Goal: Find specific page/section: Find specific page/section

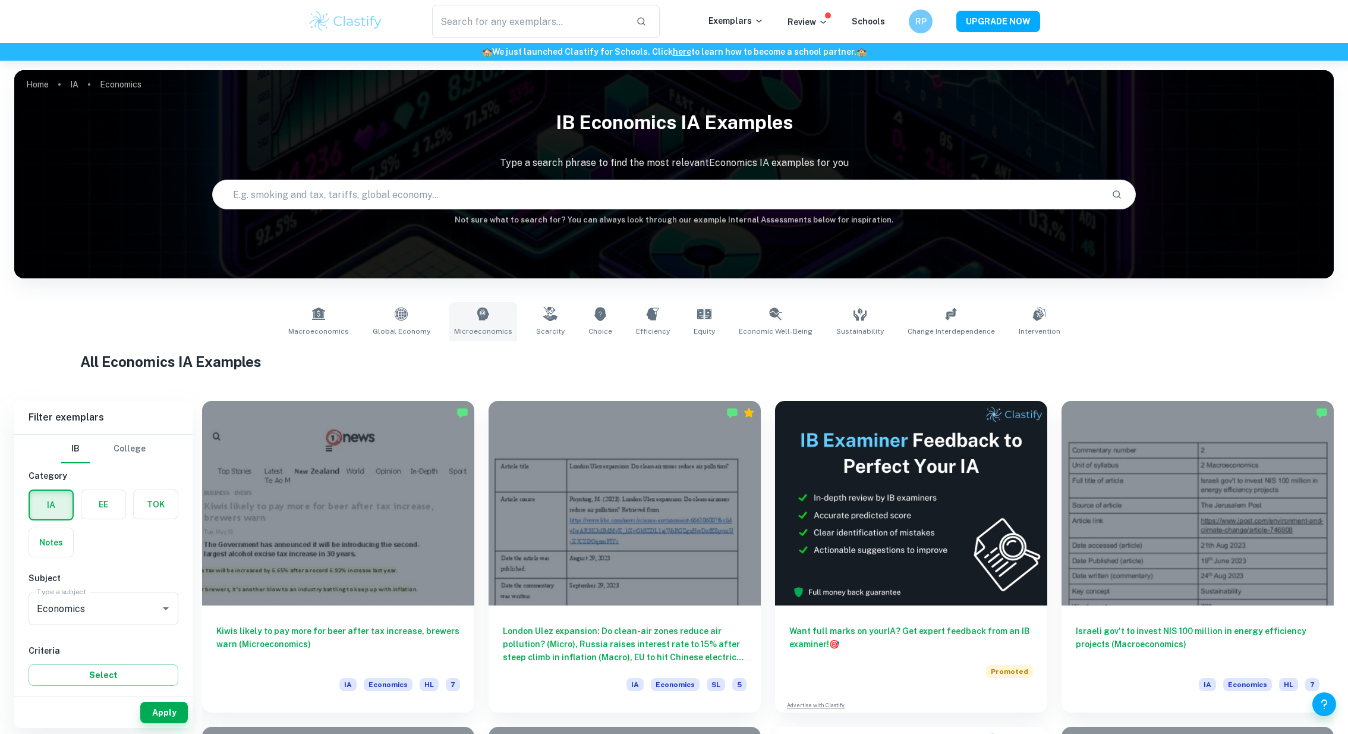
click at [493, 307] on link "Microeconomics" at bounding box center [483, 321] width 68 height 39
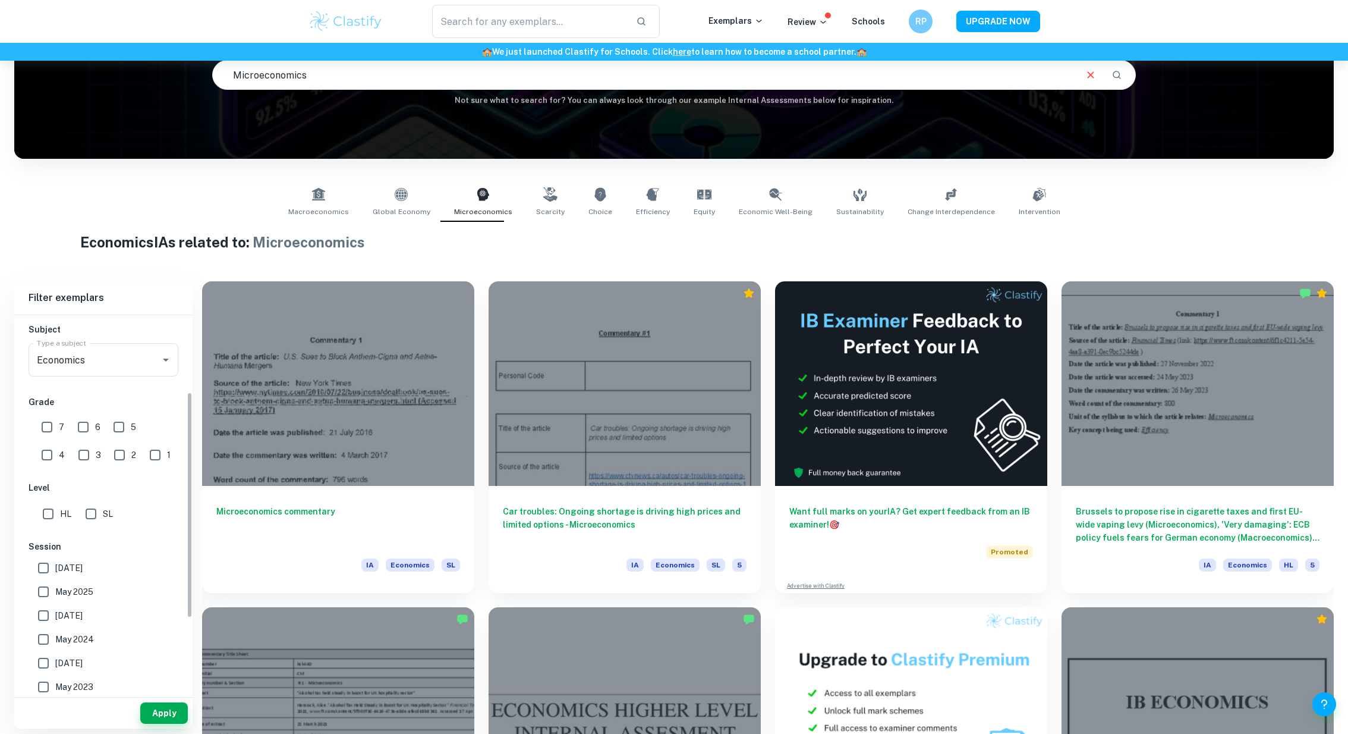
scroll to position [131, 0]
click at [55, 419] on input "7" at bounding box center [47, 425] width 24 height 24
checkbox input "true"
click at [43, 512] on input "HL" at bounding box center [48, 512] width 24 height 24
checkbox input "true"
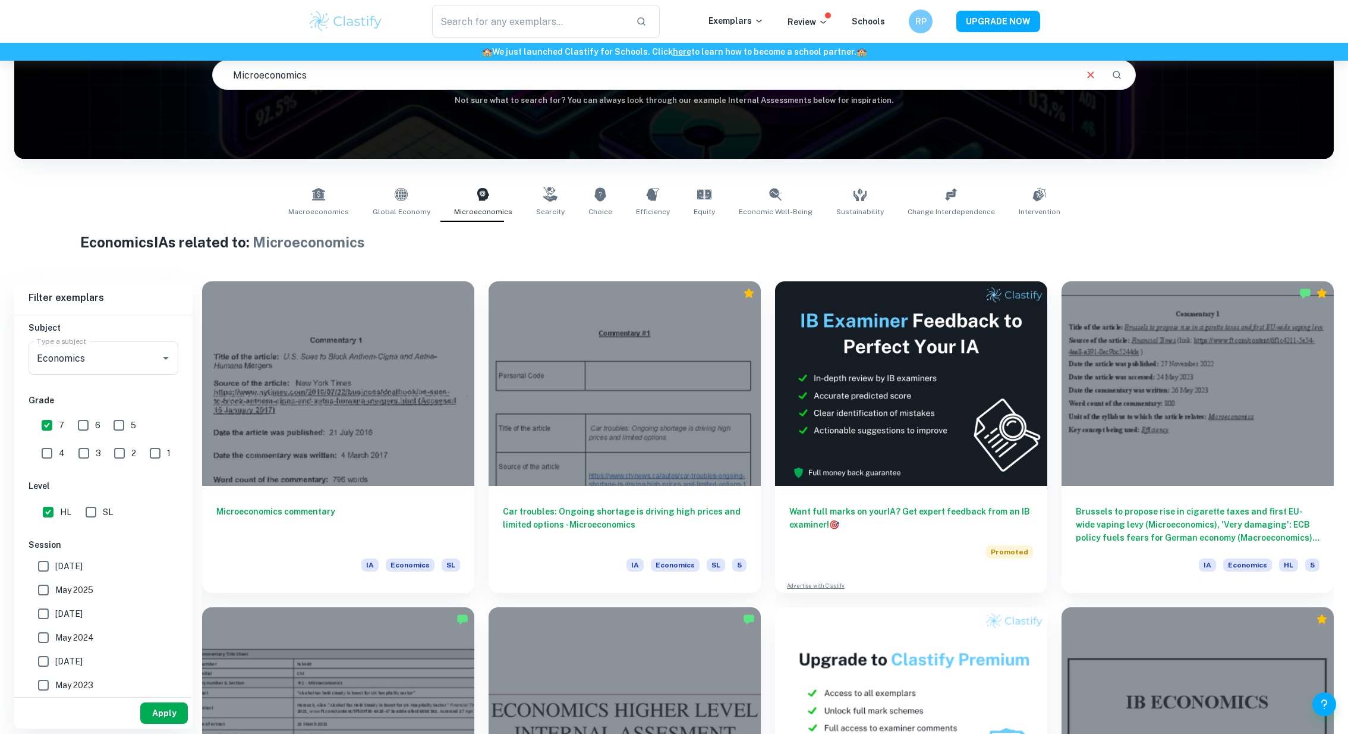
click at [141, 716] on button "Apply" at bounding box center [164, 712] width 48 height 21
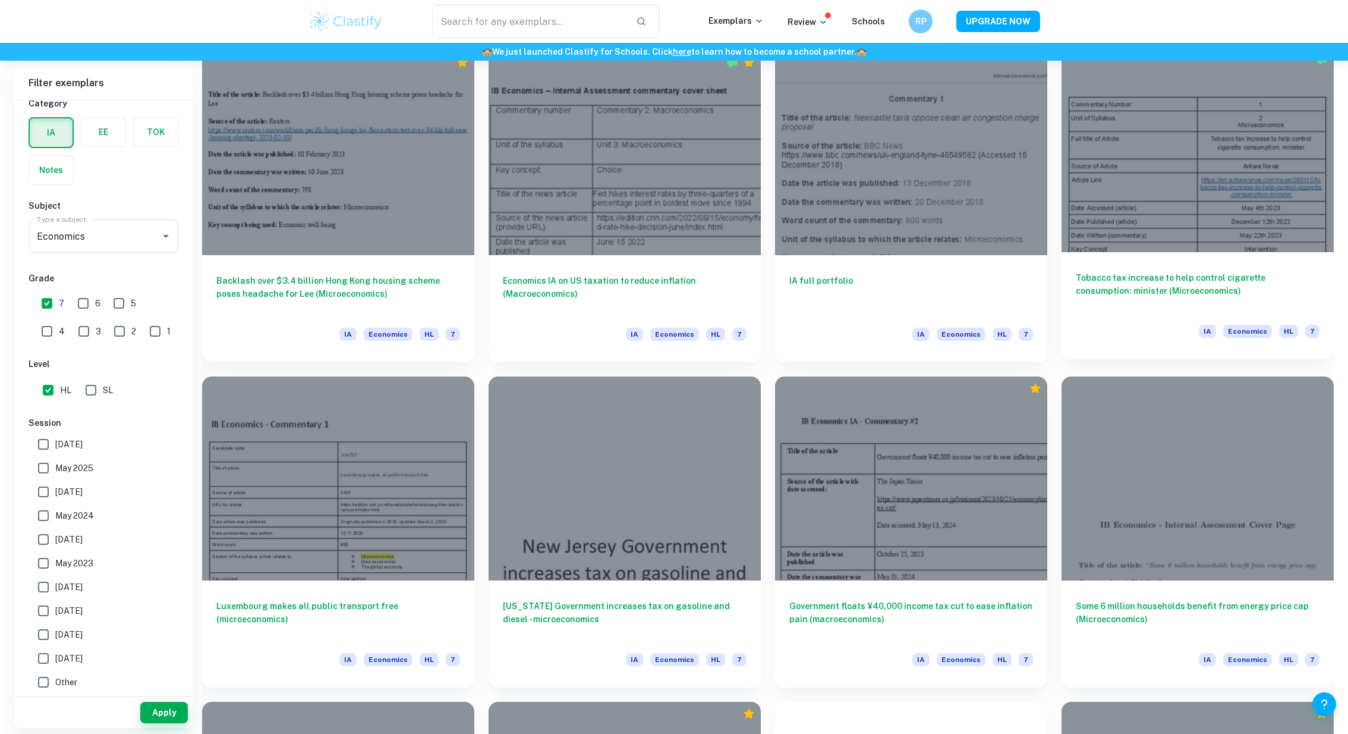
scroll to position [1047, 0]
